Goal: Task Accomplishment & Management: Manage account settings

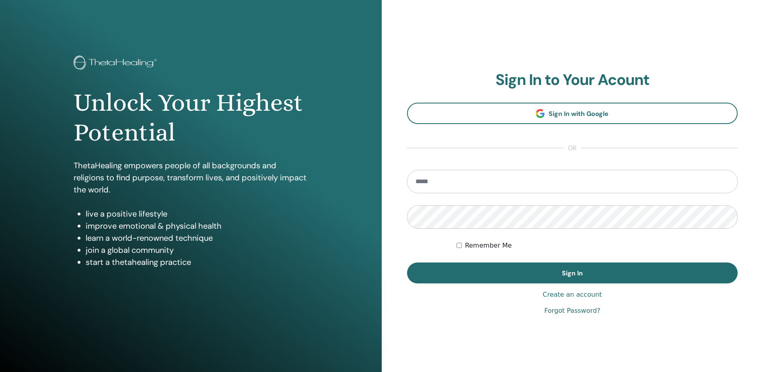
click at [512, 186] on input "email" at bounding box center [572, 181] width 331 height 23
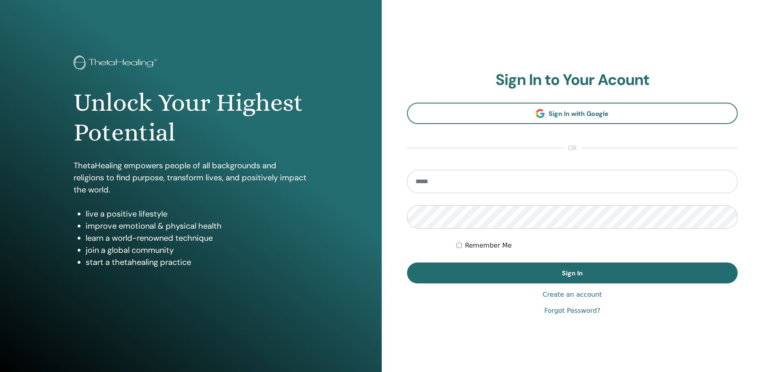
click at [512, 186] on input "email" at bounding box center [572, 181] width 331 height 23
type input "*"
type input "**********"
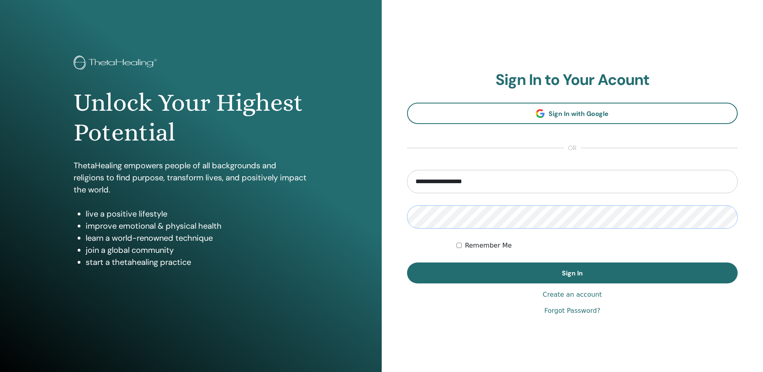
click at [407, 262] on button "Sign In" at bounding box center [572, 272] width 331 height 21
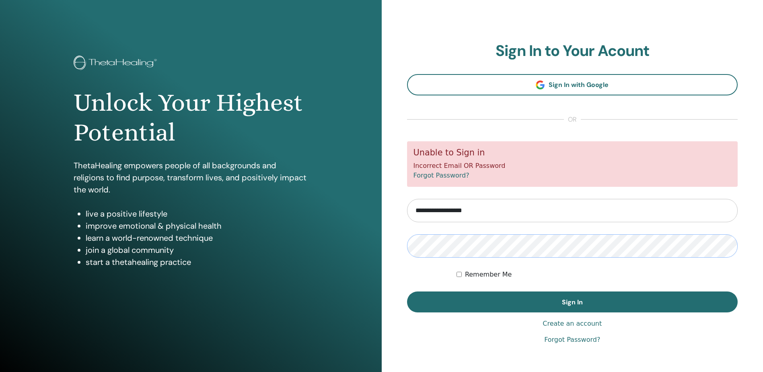
click at [407, 291] on button "Sign In" at bounding box center [572, 301] width 331 height 21
click at [577, 342] on link "Forgot Password?" at bounding box center [572, 340] width 56 height 10
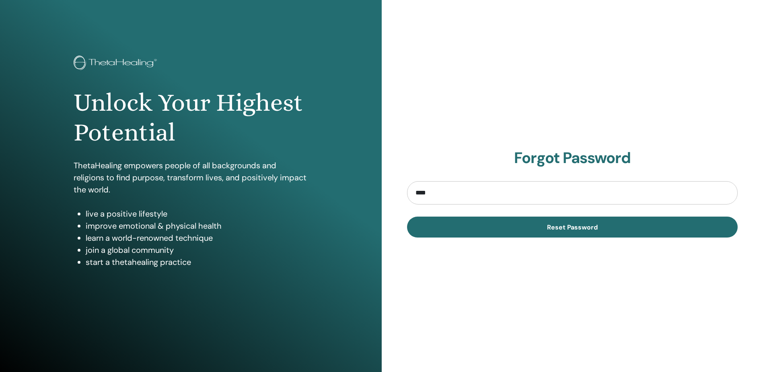
type input "**********"
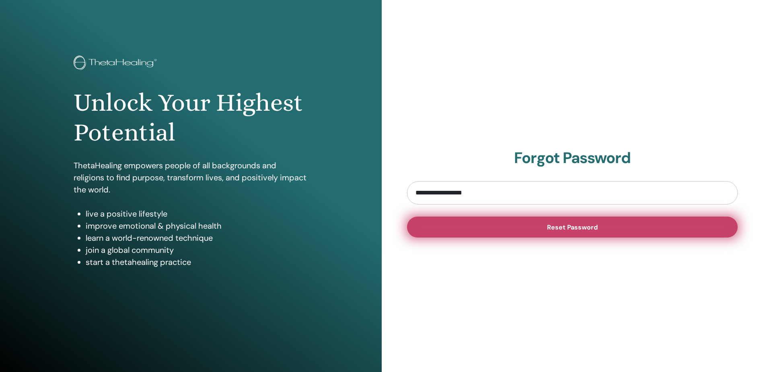
click at [465, 227] on button "Reset Password" at bounding box center [572, 226] width 331 height 21
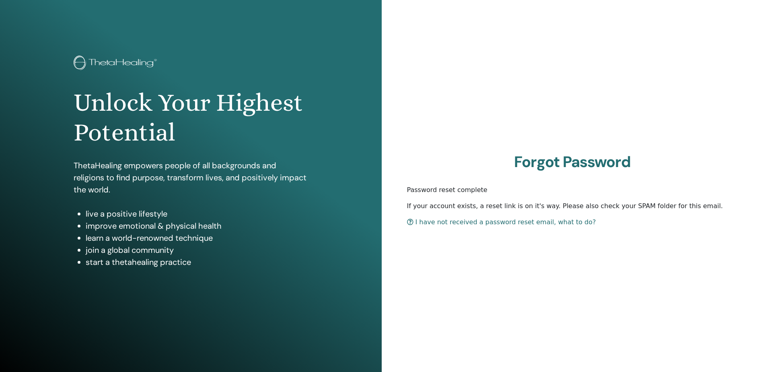
click at [132, 58] on img at bounding box center [117, 64] width 86 height 16
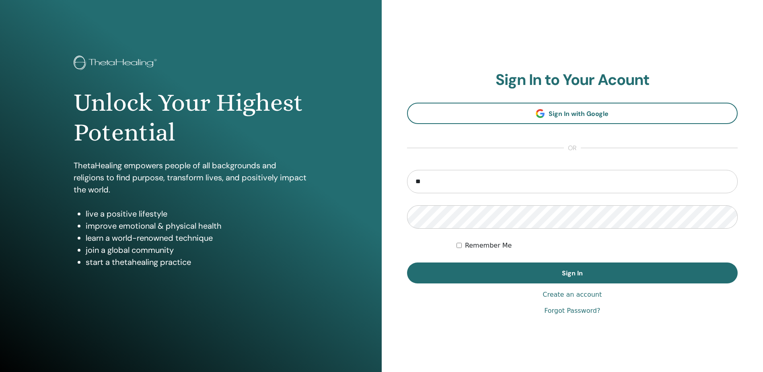
type input "**********"
click at [407, 262] on button "Sign In" at bounding box center [572, 272] width 331 height 21
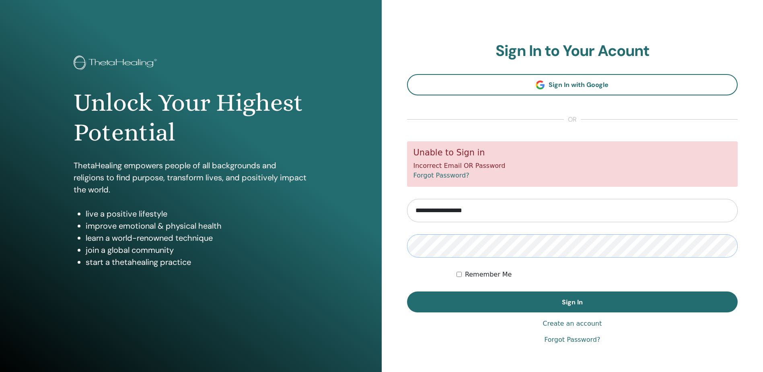
click at [407, 291] on button "Sign In" at bounding box center [572, 301] width 331 height 21
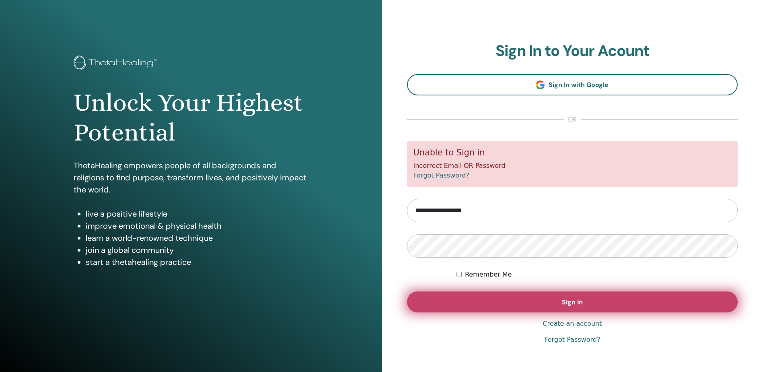
click at [650, 302] on button "Sign In" at bounding box center [572, 301] width 331 height 21
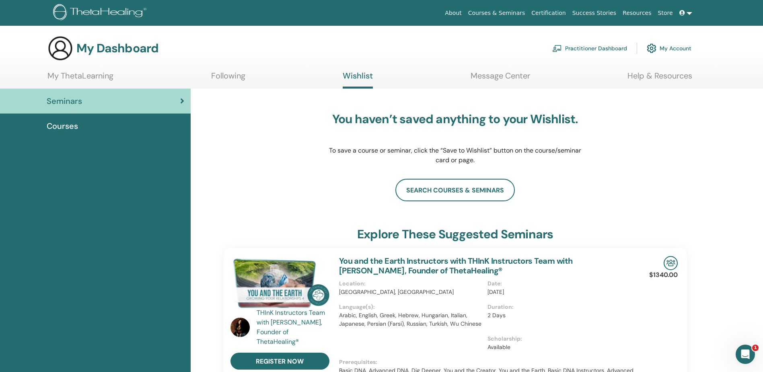
click at [602, 47] on link "Practitioner Dashboard" at bounding box center [589, 48] width 75 height 18
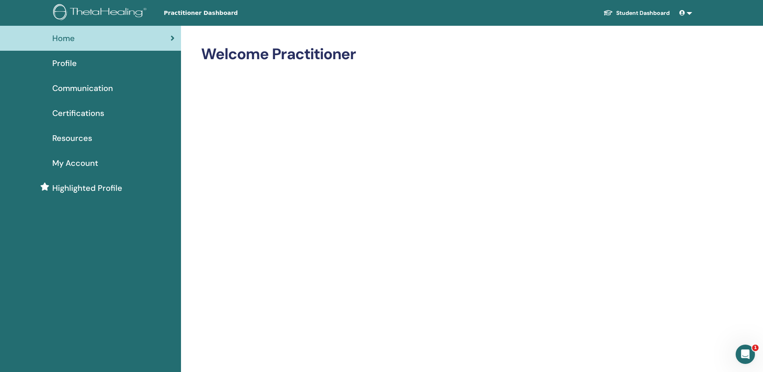
click at [76, 113] on span "Certifications" at bounding box center [78, 113] width 52 height 12
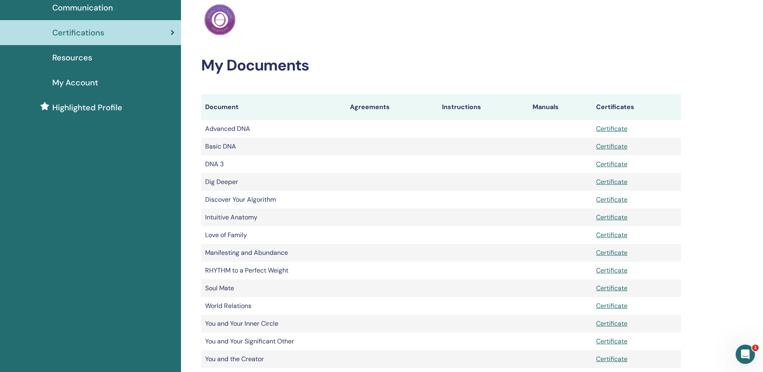
scroll to position [121, 0]
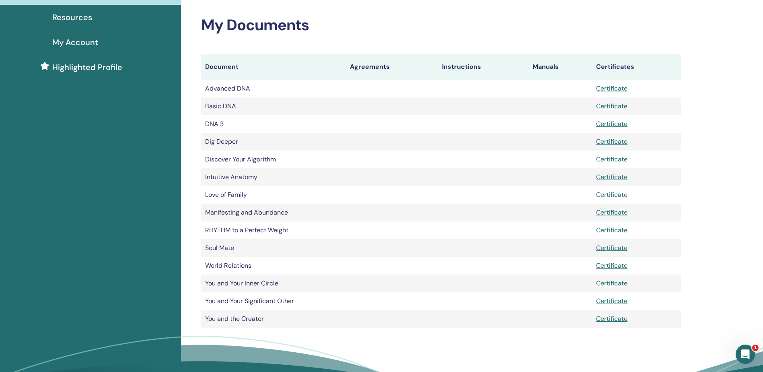
click at [619, 193] on link "Certificate" at bounding box center [611, 194] width 31 height 8
click at [503, 19] on h2 "My Documents" at bounding box center [441, 25] width 480 height 19
drag, startPoint x: 269, startPoint y: 86, endPoint x: 223, endPoint y: 138, distance: 70.1
click at [223, 138] on tbody "Advanced DNA Certificate Basic DNA Certificate DNA 3" at bounding box center [441, 204] width 480 height 248
drag, startPoint x: 223, startPoint y: 138, endPoint x: 233, endPoint y: 180, distance: 43.5
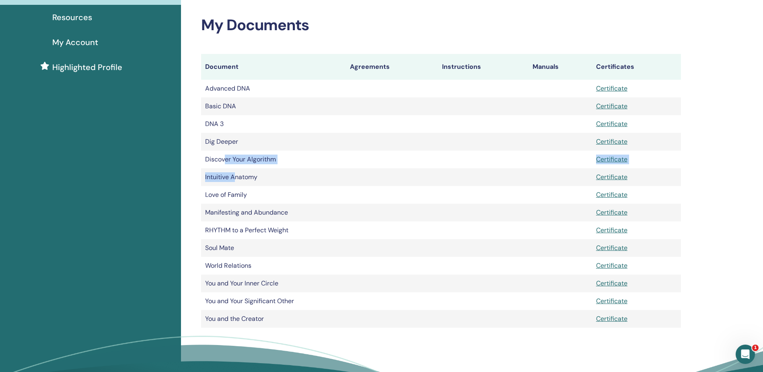
click at [233, 180] on tbody "Advanced DNA Certificate Basic DNA Certificate DNA 3" at bounding box center [441, 204] width 480 height 248
drag, startPoint x: 233, startPoint y: 180, endPoint x: 236, endPoint y: 216, distance: 35.9
click at [236, 216] on tbody "Advanced DNA Certificate Basic DNA Certificate DNA 3" at bounding box center [441, 204] width 480 height 248
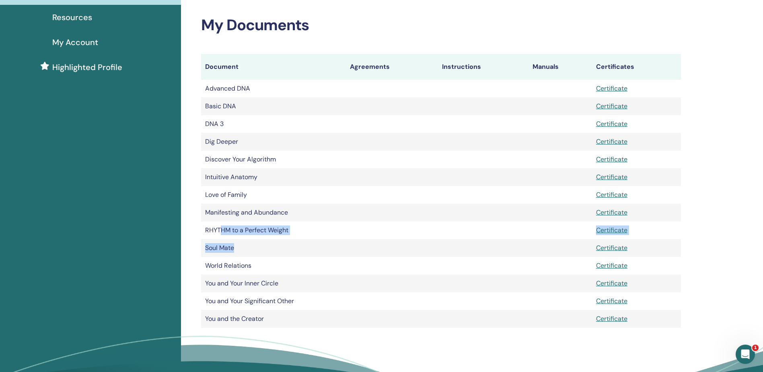
drag, startPoint x: 236, startPoint y: 216, endPoint x: 235, endPoint y: 245, distance: 29.4
click at [235, 245] on tbody "Advanced DNA Certificate Basic DNA Certificate DNA 3" at bounding box center [441, 204] width 480 height 248
drag, startPoint x: 235, startPoint y: 245, endPoint x: 242, endPoint y: 282, distance: 36.9
click at [242, 282] on tbody "Advanced DNA Certificate Basic DNA Certificate DNA 3" at bounding box center [441, 204] width 480 height 248
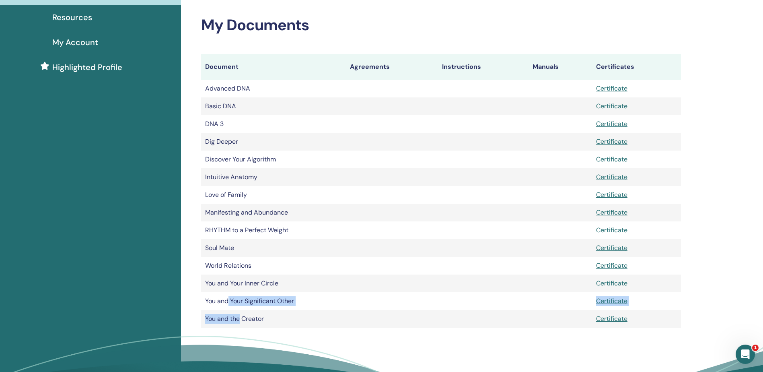
drag, startPoint x: 242, startPoint y: 282, endPoint x: 241, endPoint y: 322, distance: 40.2
click at [241, 322] on tbody "Advanced DNA Certificate Basic DNA Certificate DNA 3" at bounding box center [441, 204] width 480 height 248
click at [730, 194] on div "My Certifications ThetaHealing Practitioner My Documents Document Agreements In…" at bounding box center [467, 160] width 572 height 511
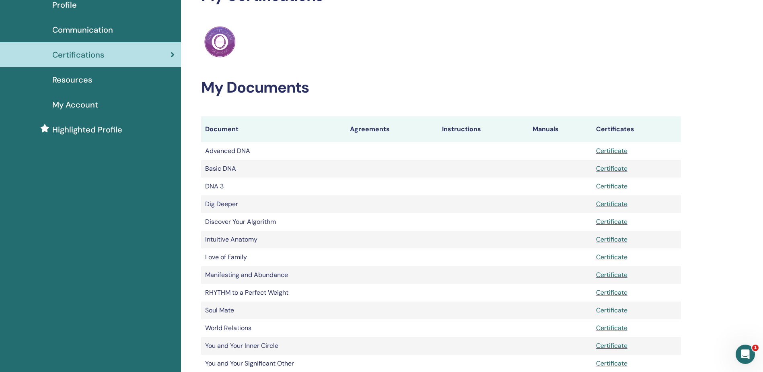
scroll to position [0, 0]
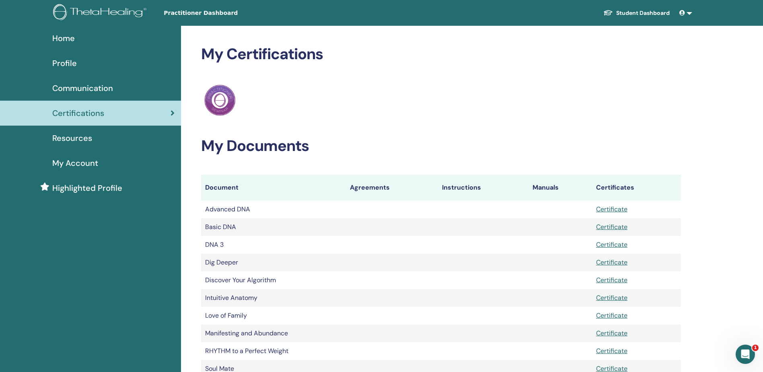
click at [687, 16] on link at bounding box center [685, 13] width 19 height 15
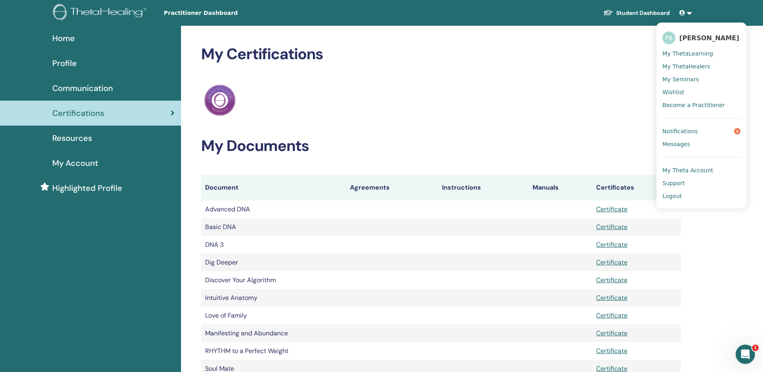
click at [520, 104] on div "ThetaHealing Practitioner" at bounding box center [441, 100] width 480 height 35
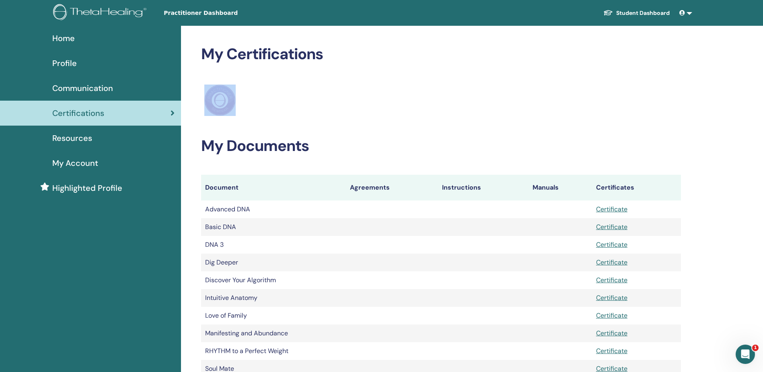
click at [520, 104] on div "ThetaHealing Practitioner" at bounding box center [441, 100] width 480 height 35
click at [95, 9] on img at bounding box center [101, 13] width 96 height 18
